Goal: Task Accomplishment & Management: Use online tool/utility

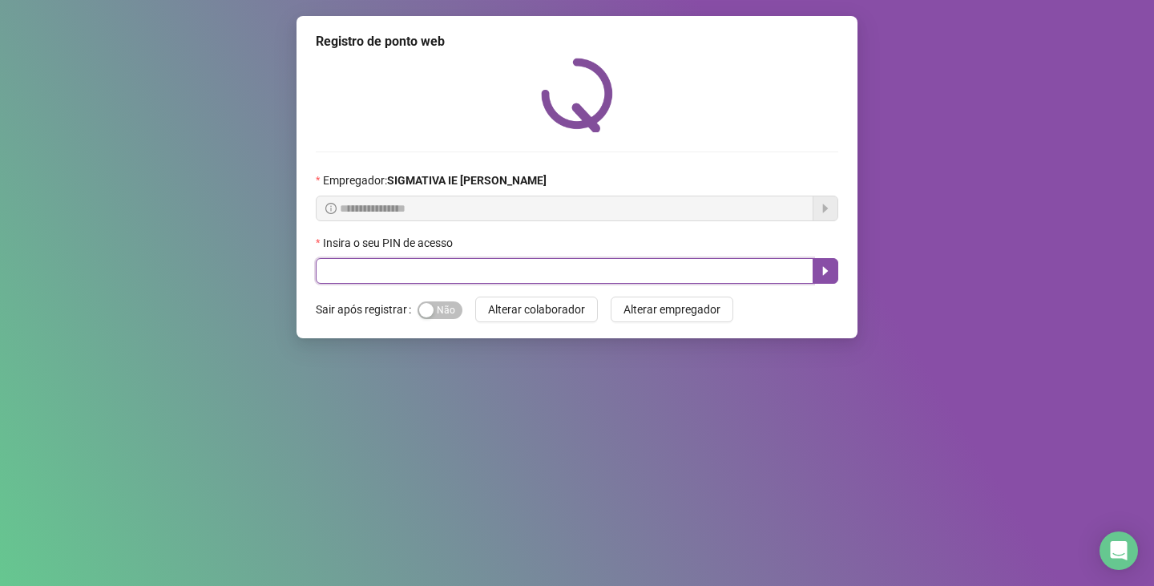
click at [380, 281] on input "text" at bounding box center [564, 271] width 497 height 26
click at [377, 272] on input "text" at bounding box center [564, 271] width 497 height 26
paste input "*****"
type input "*****"
click at [824, 269] on icon "caret-right" at bounding box center [826, 271] width 6 height 9
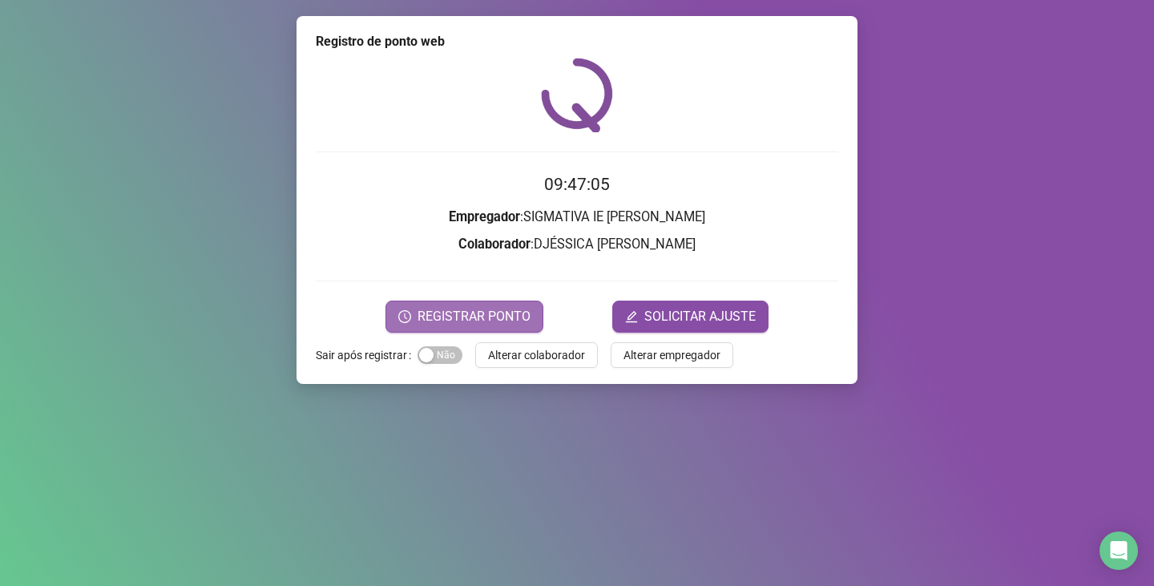
click at [501, 310] on span "REGISTRAR PONTO" at bounding box center [473, 316] width 113 height 19
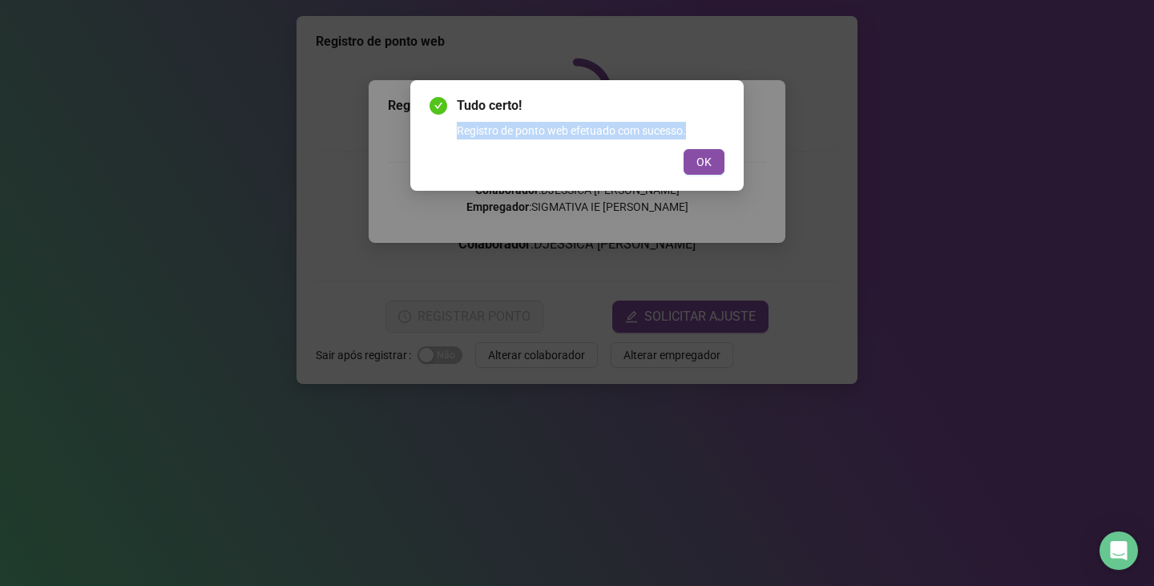
drag, startPoint x: 747, startPoint y: 131, endPoint x: 734, endPoint y: 148, distance: 22.3
click at [735, 148] on div "Tudo certo! Registro de ponto web efetuado com sucesso. OK" at bounding box center [577, 293] width 1154 height 586
click at [719, 161] on button "OK" at bounding box center [703, 162] width 41 height 26
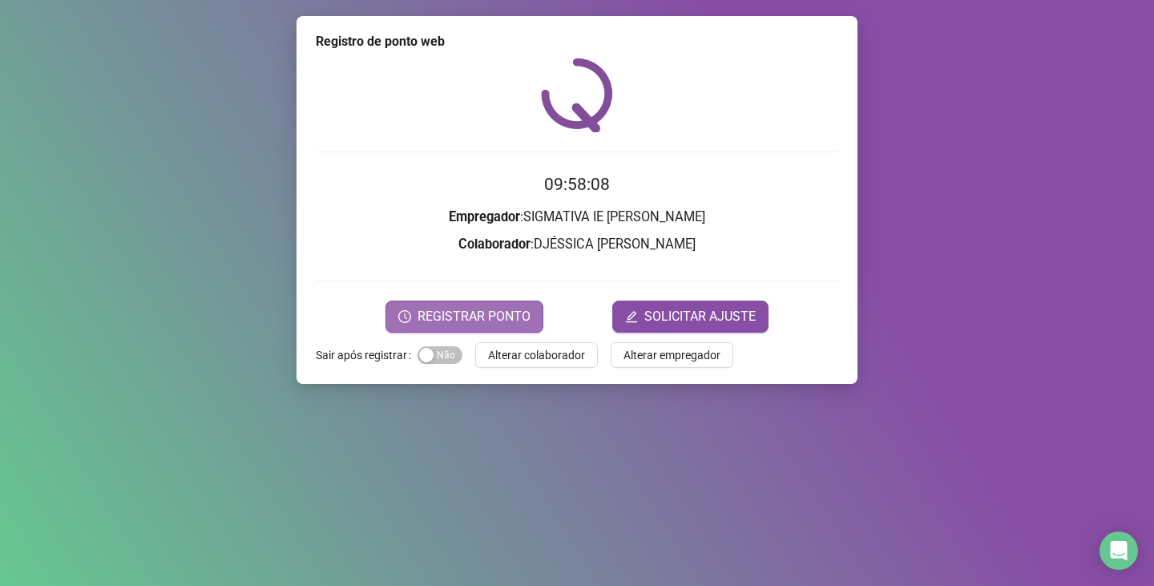
click at [517, 320] on span "REGISTRAR PONTO" at bounding box center [473, 316] width 113 height 19
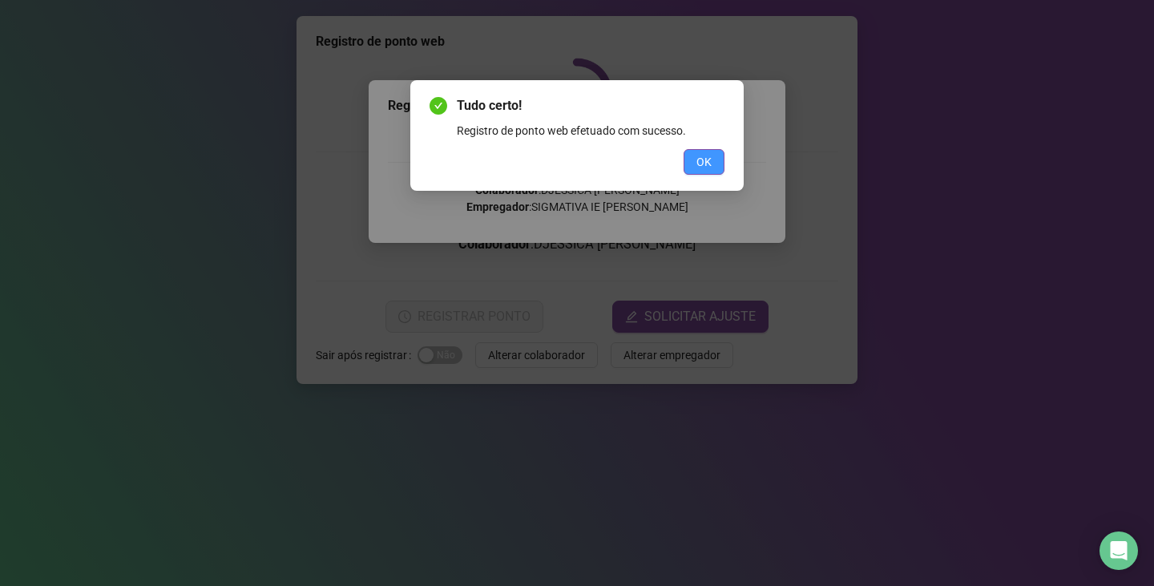
click at [689, 158] on button "OK" at bounding box center [703, 162] width 41 height 26
